Goal: Task Accomplishment & Management: Complete application form

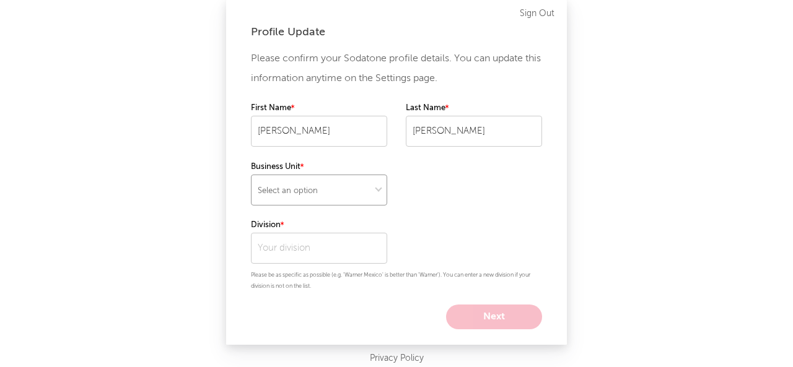
click at [334, 186] on select "Select an option" at bounding box center [319, 190] width 136 height 31
click at [251, 175] on select "Select an option" at bounding box center [319, 190] width 136 height 31
click at [348, 181] on select at bounding box center [319, 190] width 136 height 31
select select "recorded_music"
click at [251, 175] on select at bounding box center [319, 190] width 136 height 31
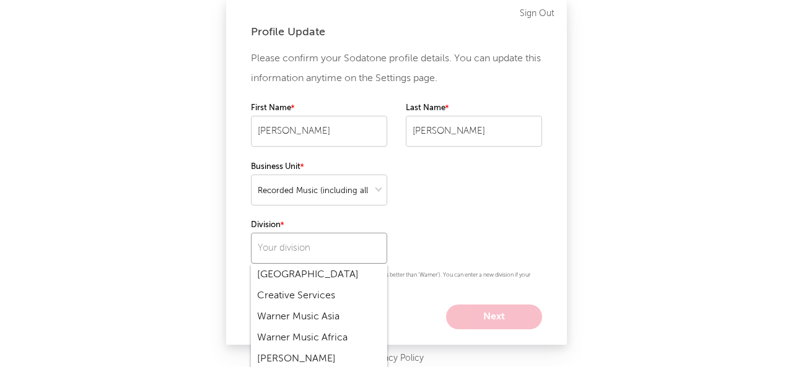
click at [339, 246] on input "text" at bounding box center [319, 248] width 136 height 31
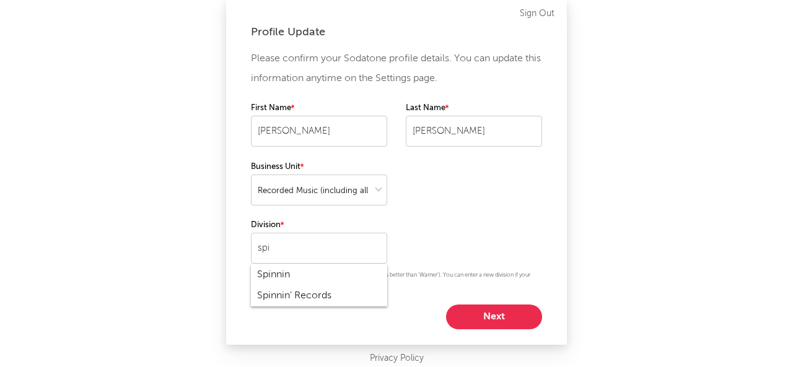
click at [321, 295] on div "Spinnin' Records" at bounding box center [319, 295] width 136 height 21
type input "Spinnin' Records"
click at [480, 313] on button "Next" at bounding box center [494, 317] width 96 height 25
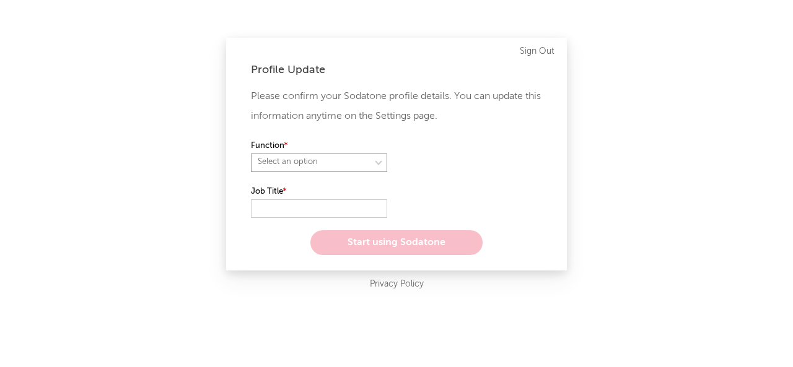
click at [334, 167] on select "Select an option" at bounding box center [319, 163] width 136 height 19
select select "other"
click at [251, 154] on select "Select an option" at bounding box center [319, 163] width 136 height 19
click at [294, 206] on input "text" at bounding box center [319, 208] width 136 height 19
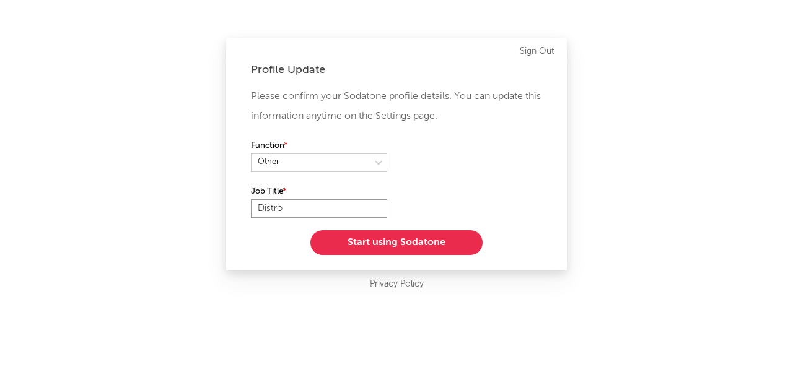
type input "Distro"
click at [379, 248] on button "Start using Sodatone" at bounding box center [396, 242] width 172 height 25
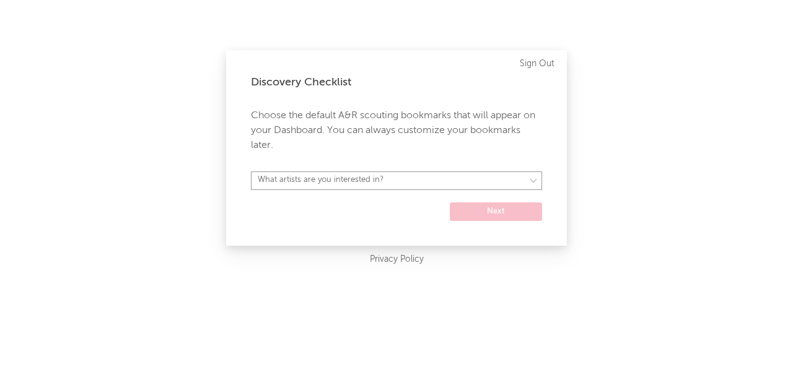
click at [386, 181] on select "What artists are you interested in? [GEOGRAPHIC_DATA] [GEOGRAPHIC_DATA] General…" at bounding box center [396, 181] width 291 height 19
select select "57"
click at [251, 172] on select "What artists are you interested in? [GEOGRAPHIC_DATA] [GEOGRAPHIC_DATA] General…" at bounding box center [396, 181] width 291 height 19
click at [483, 215] on button "Next" at bounding box center [495, 211] width 92 height 19
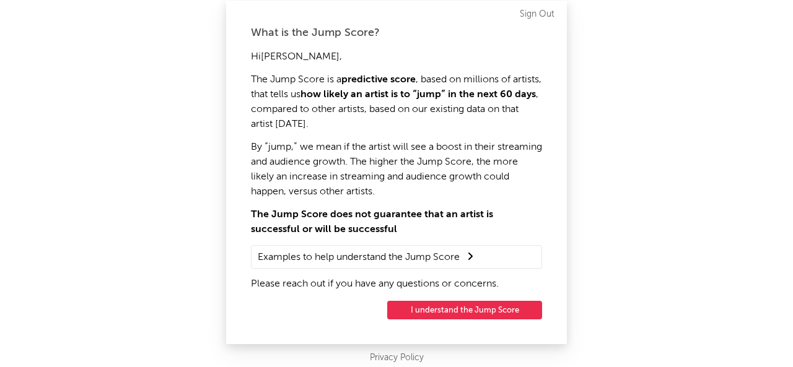
click at [450, 306] on button "I understand the Jump Score" at bounding box center [464, 310] width 155 height 19
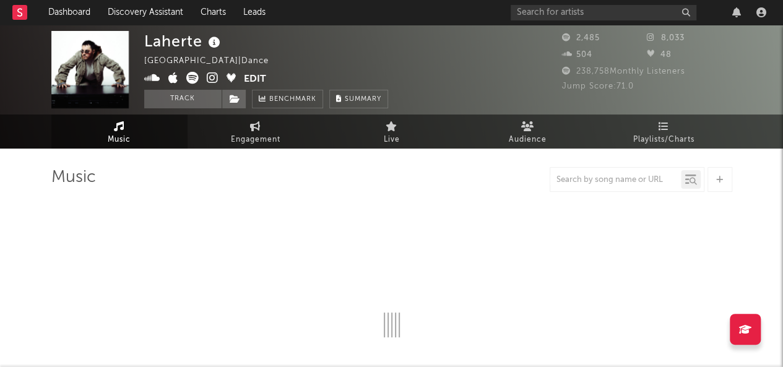
select select "6m"
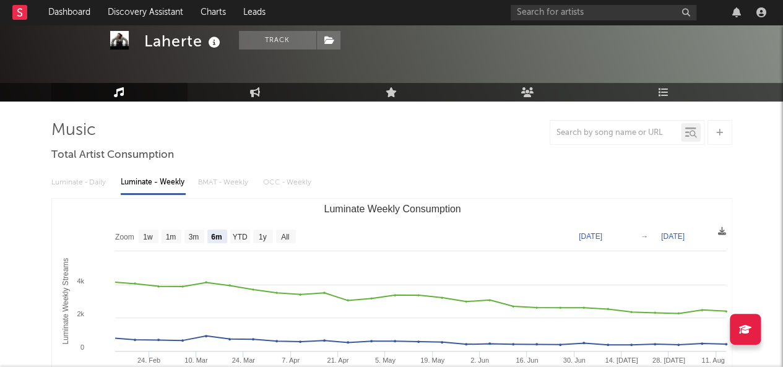
scroll to position [30, 0]
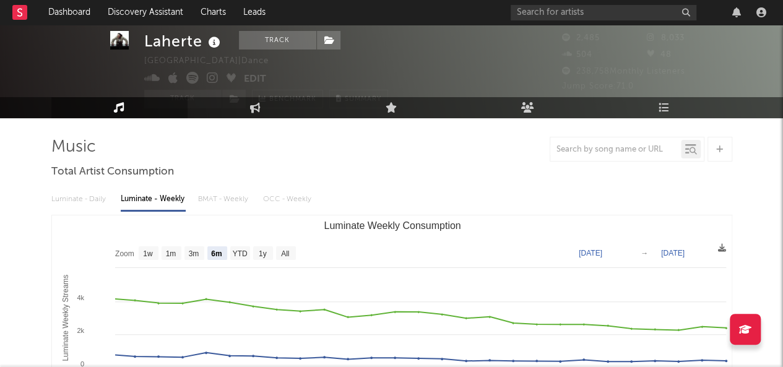
click at [189, 76] on icon at bounding box center [192, 78] width 12 height 12
